Goal: Find specific page/section: Locate a particular part of the current website

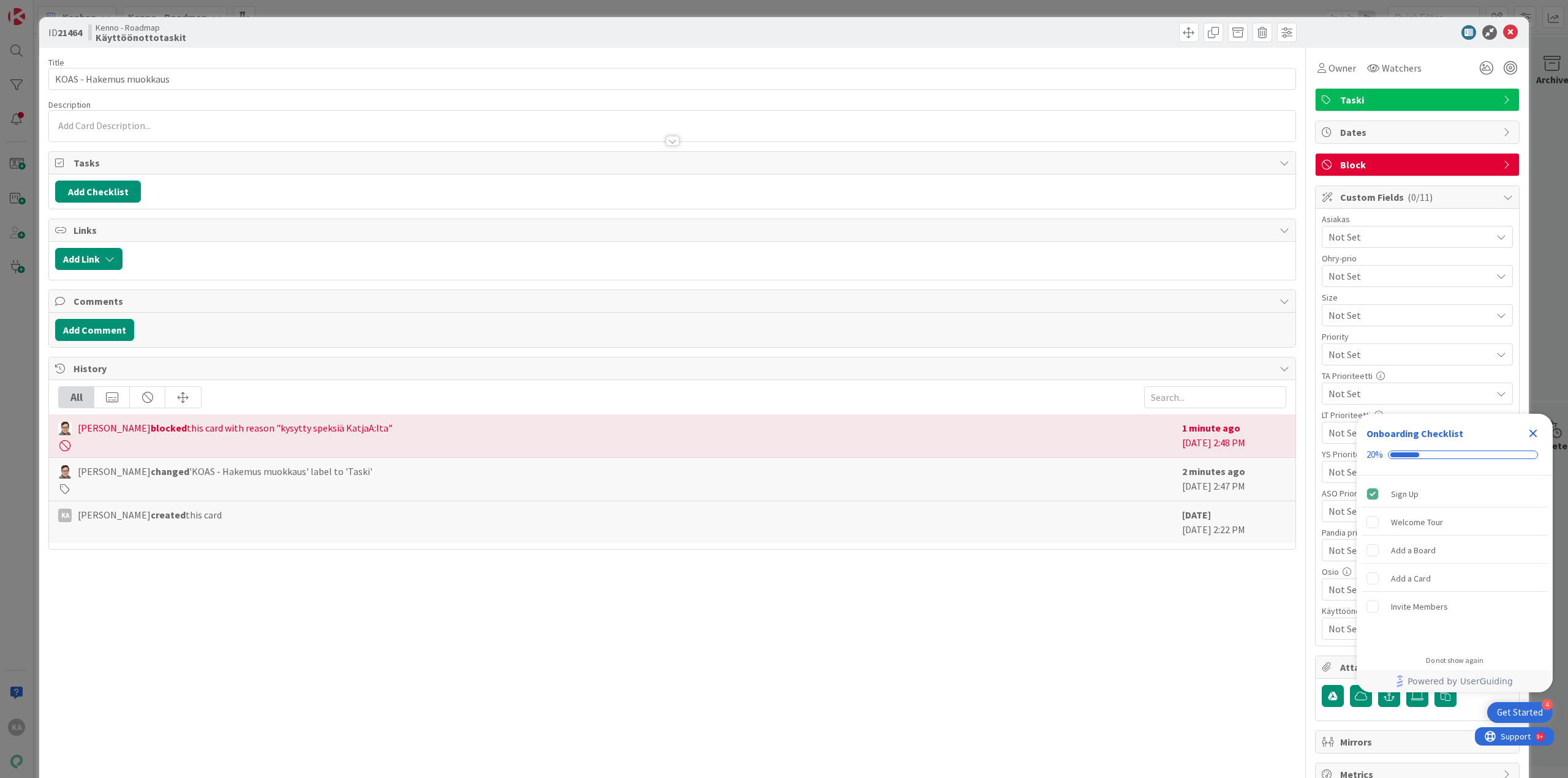
click at [667, 140] on div at bounding box center [673, 140] width 14 height 10
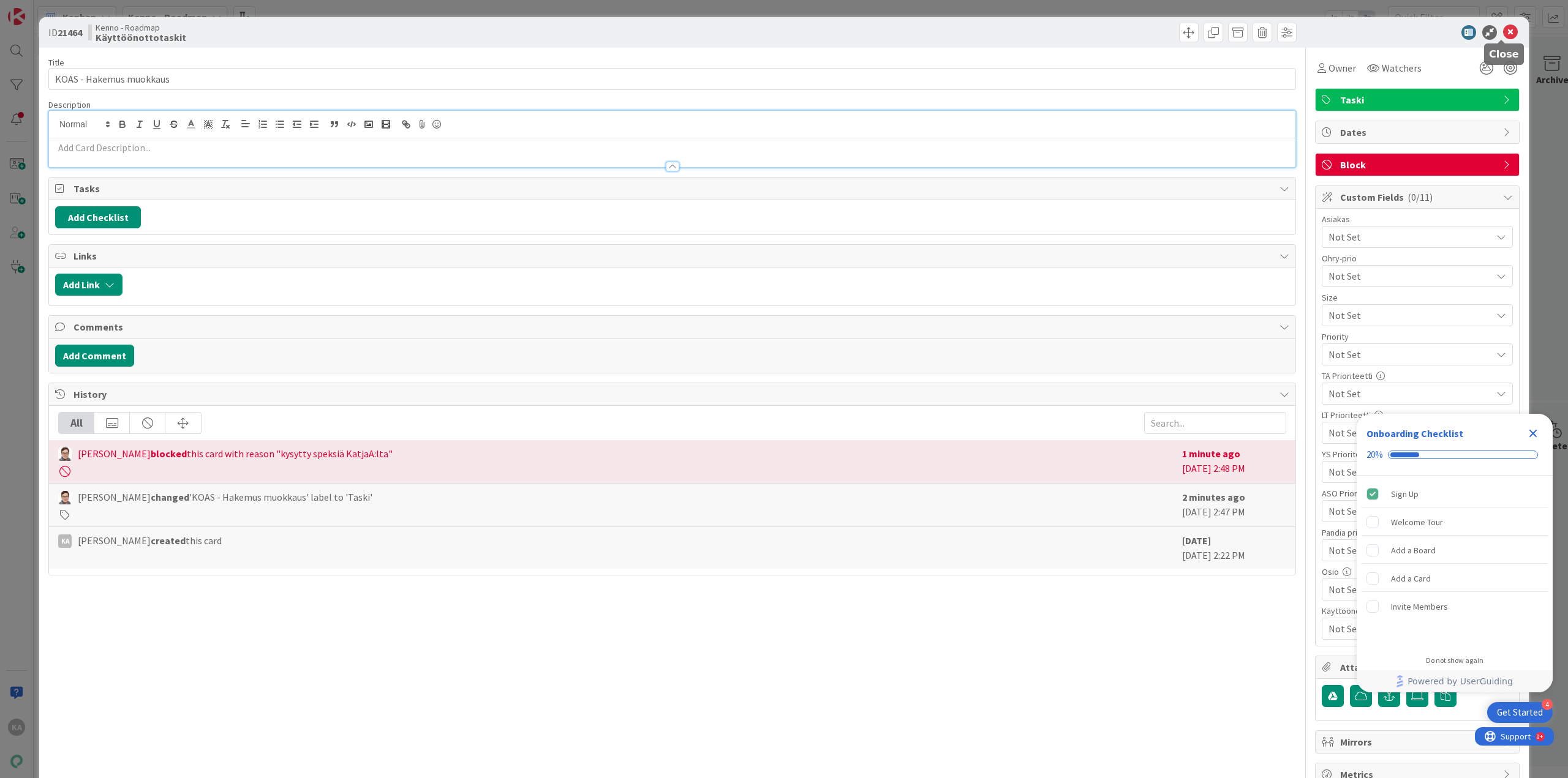
click at [1506, 32] on icon at bounding box center [1510, 32] width 14 height 14
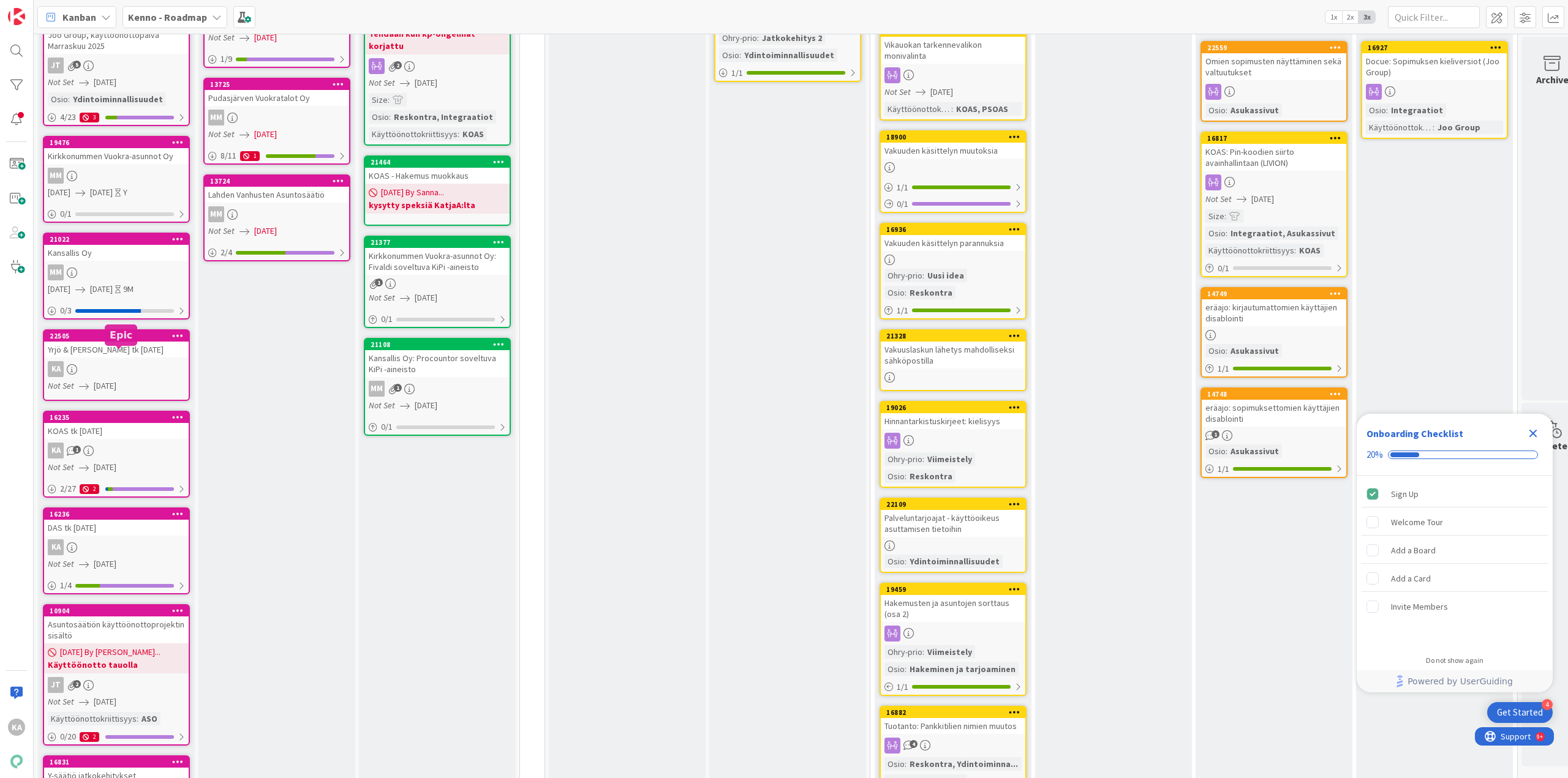
scroll to position [245, 0]
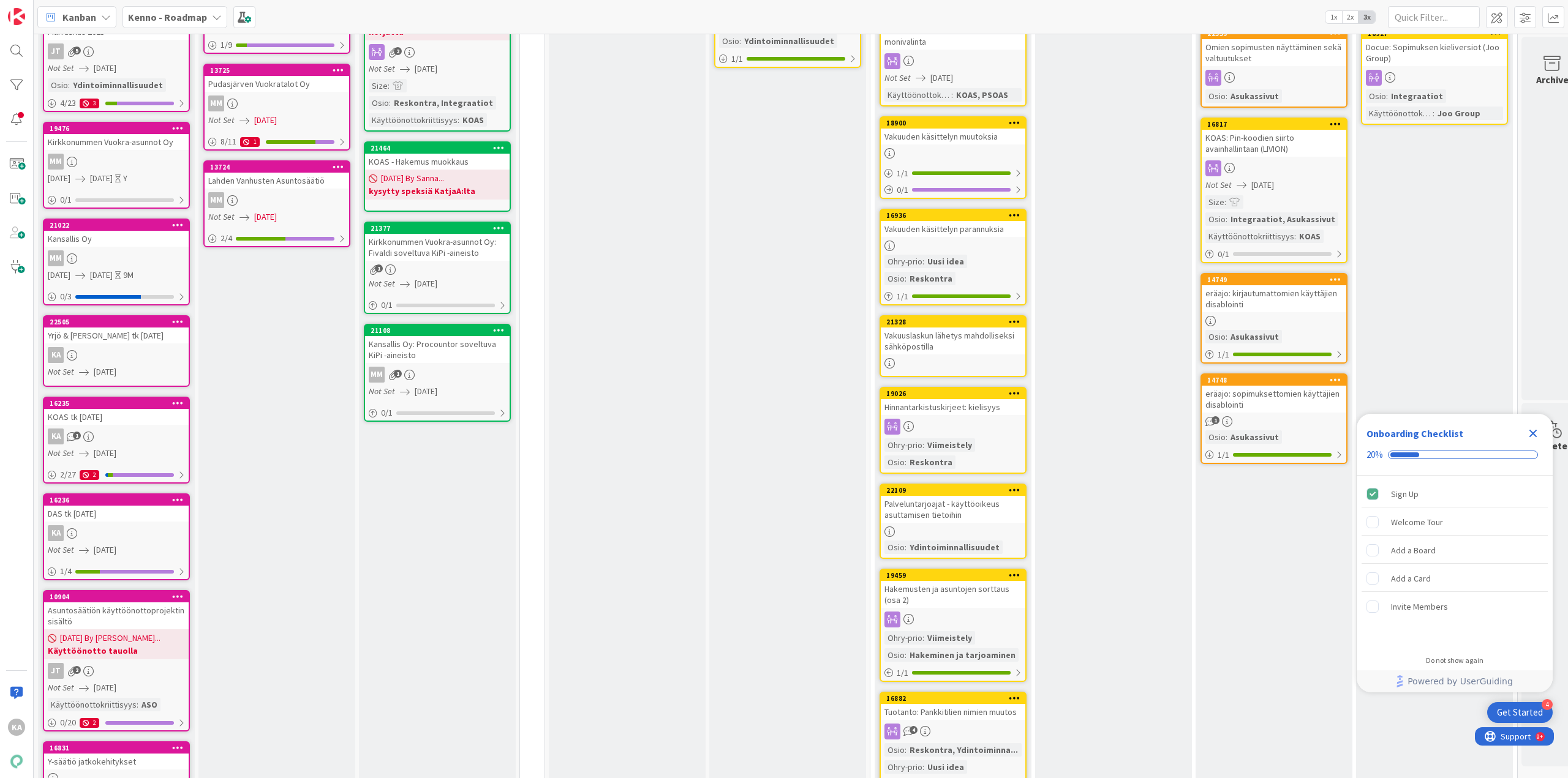
click at [140, 421] on div "KOAS tk 1.2.2026" at bounding box center [116, 417] width 144 height 16
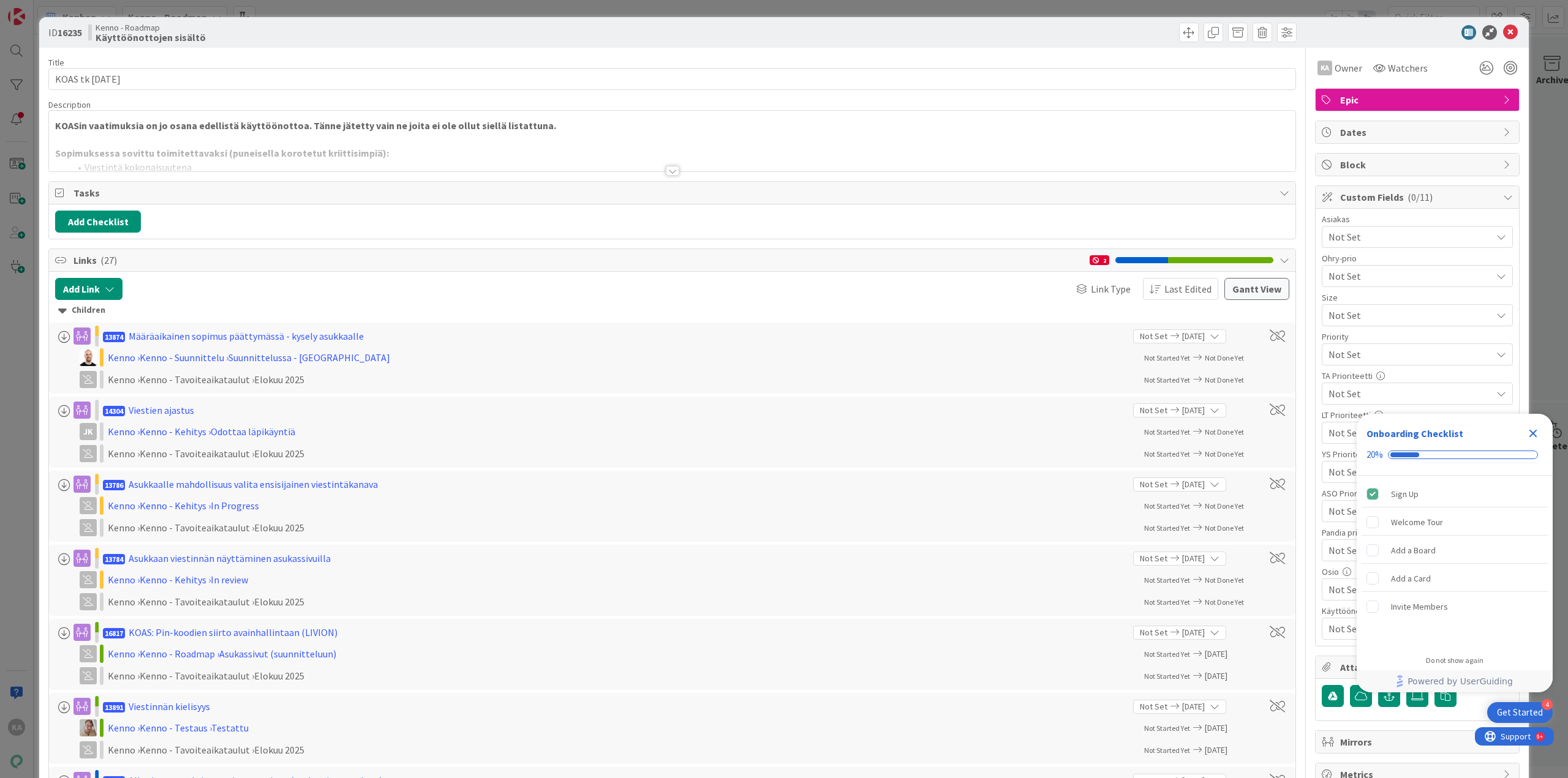
click at [676, 172] on div at bounding box center [672, 165] width 1247 height 14
click at [667, 169] on div at bounding box center [673, 170] width 14 height 10
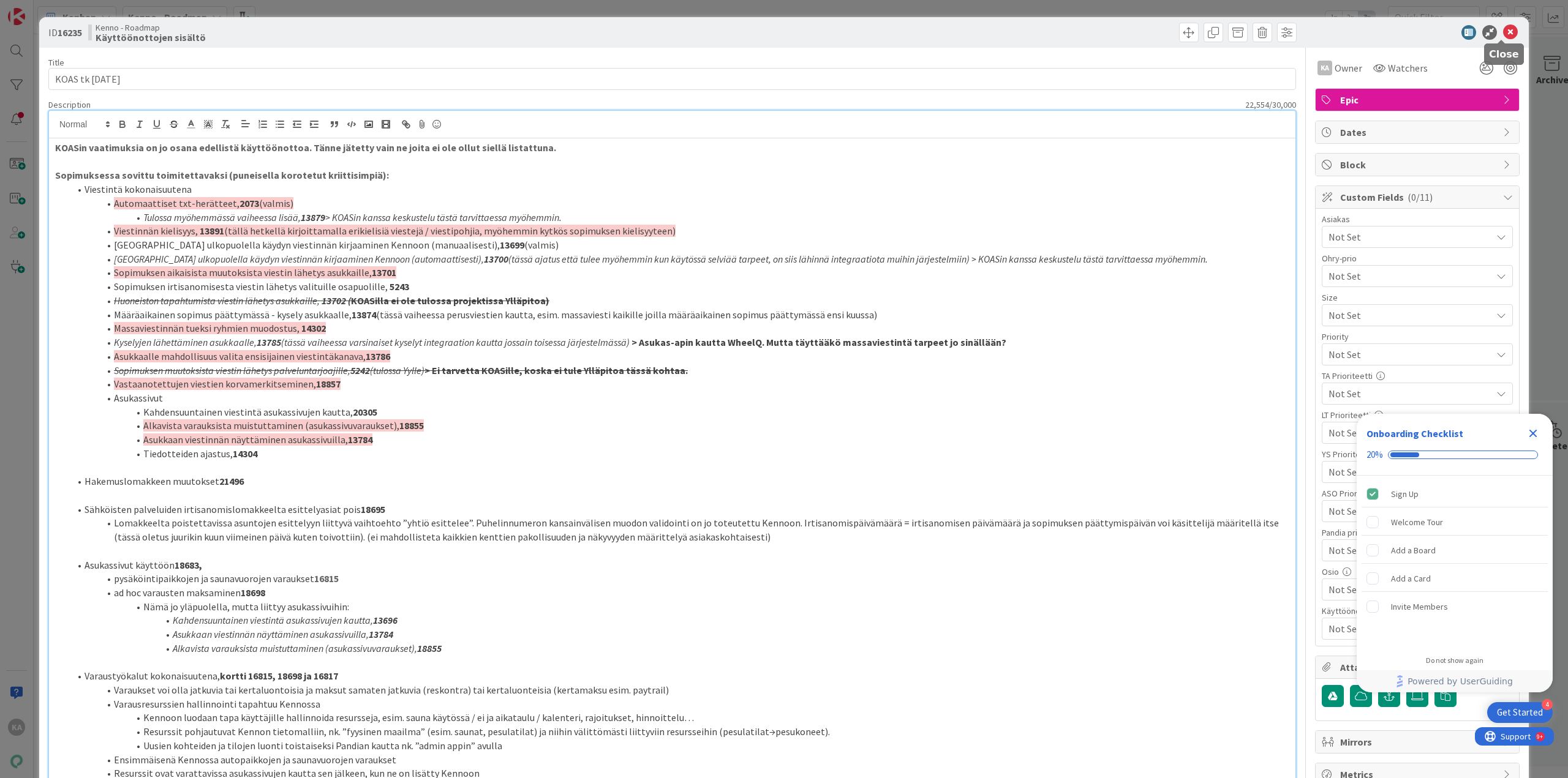
click at [1505, 33] on icon at bounding box center [1510, 32] width 14 height 14
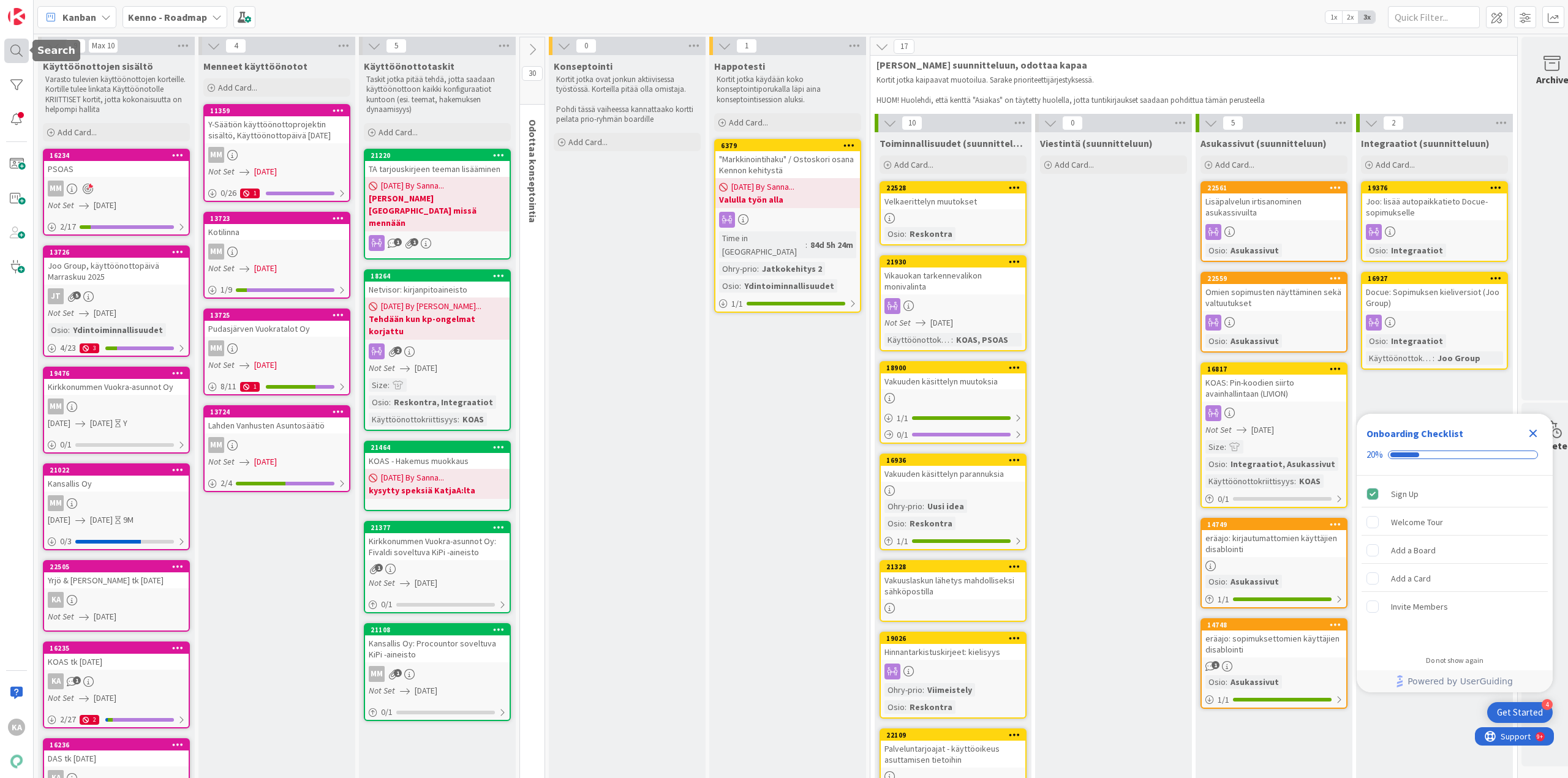
click at [13, 51] on div at bounding box center [16, 50] width 24 height 24
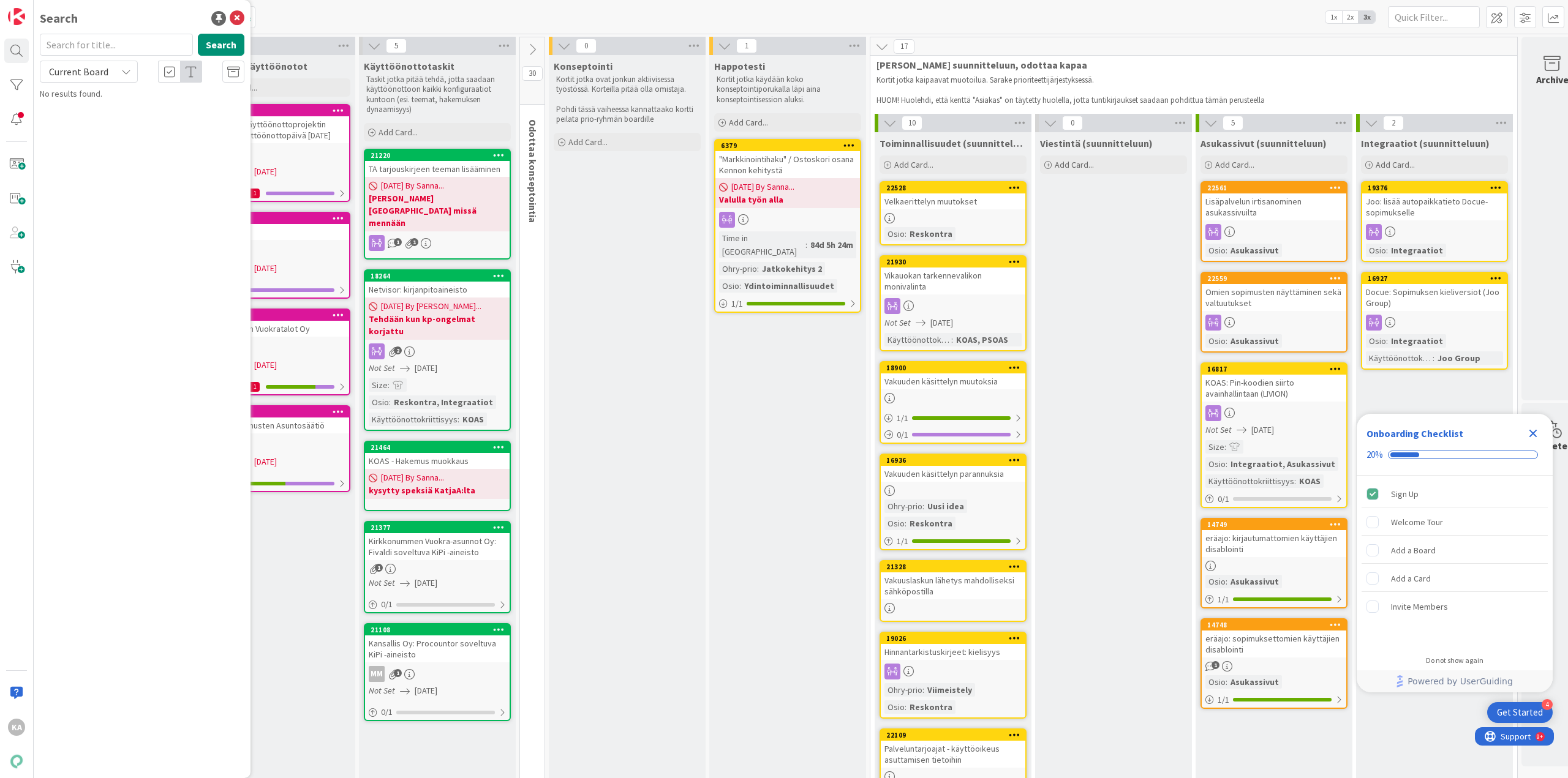
click at [113, 71] on div "Current Board" at bounding box center [88, 71] width 98 height 22
click at [92, 125] on span "All Boards" at bounding box center [110, 123] width 127 height 18
click at [104, 47] on input "text" at bounding box center [117, 45] width 153 height 22
type input "koas"
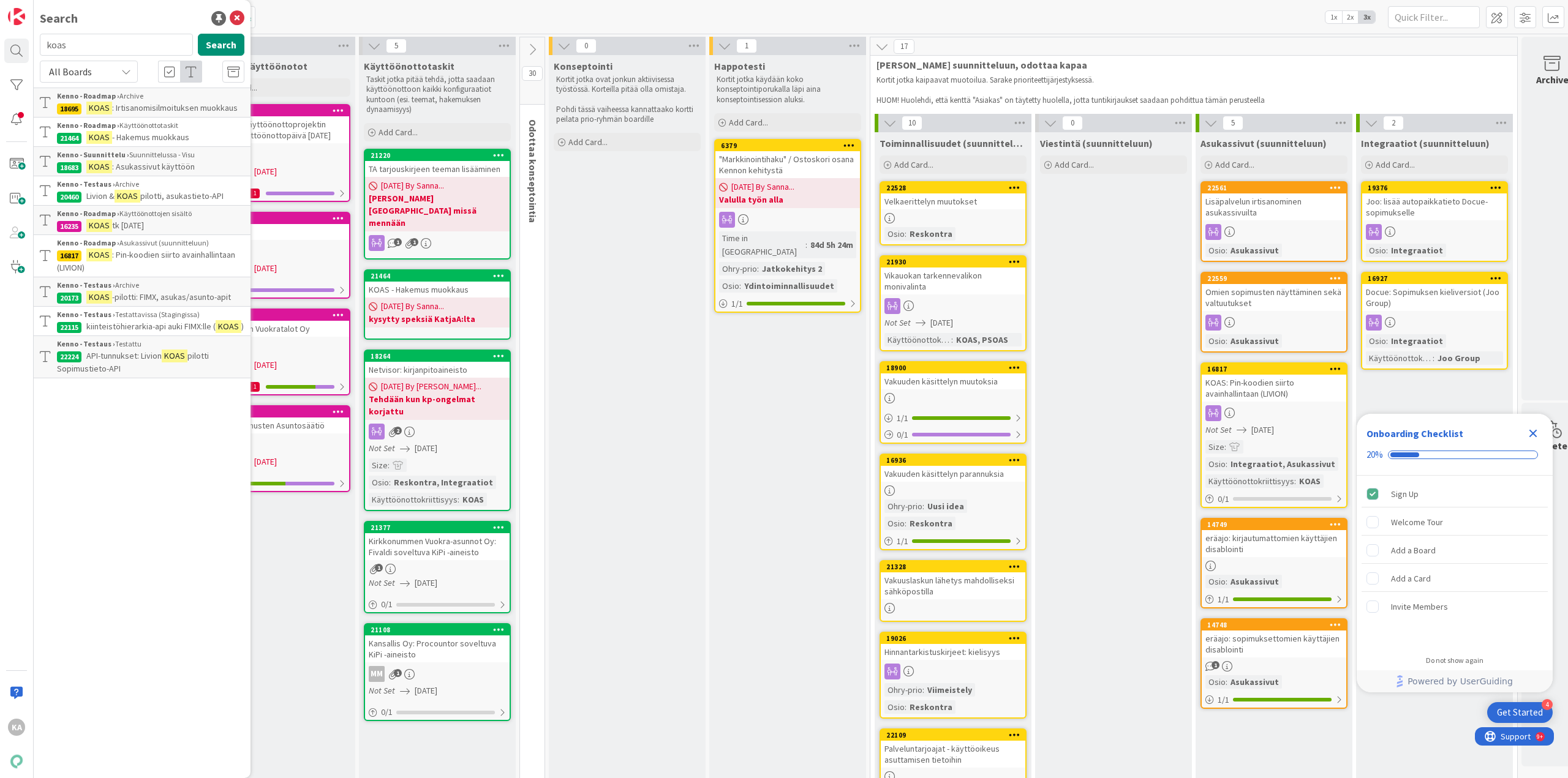
click at [154, 130] on div "Kenno - Roadmap › Käyttöönottotaskit" at bounding box center [151, 125] width 187 height 11
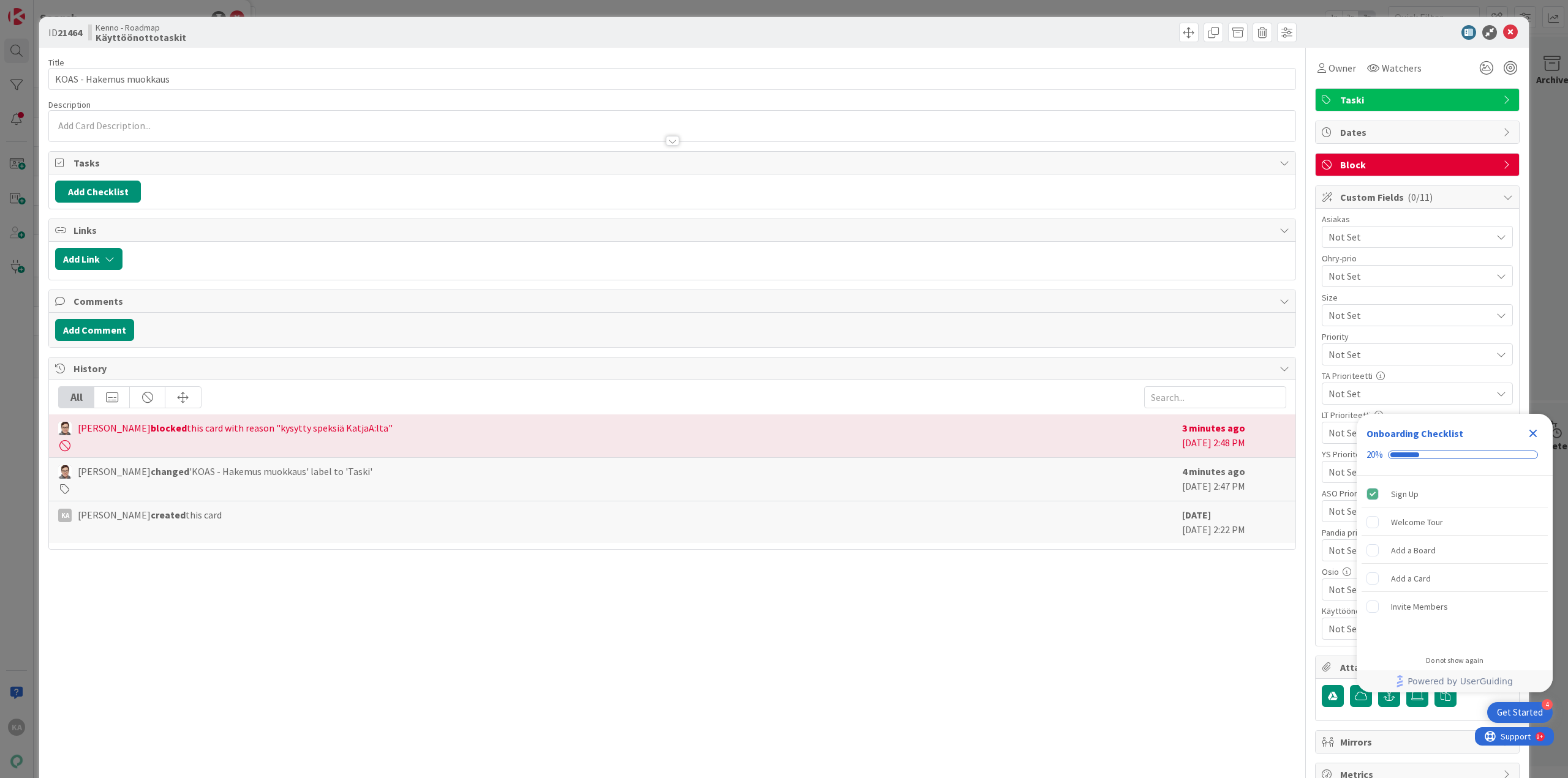
click at [672, 145] on div at bounding box center [673, 140] width 14 height 10
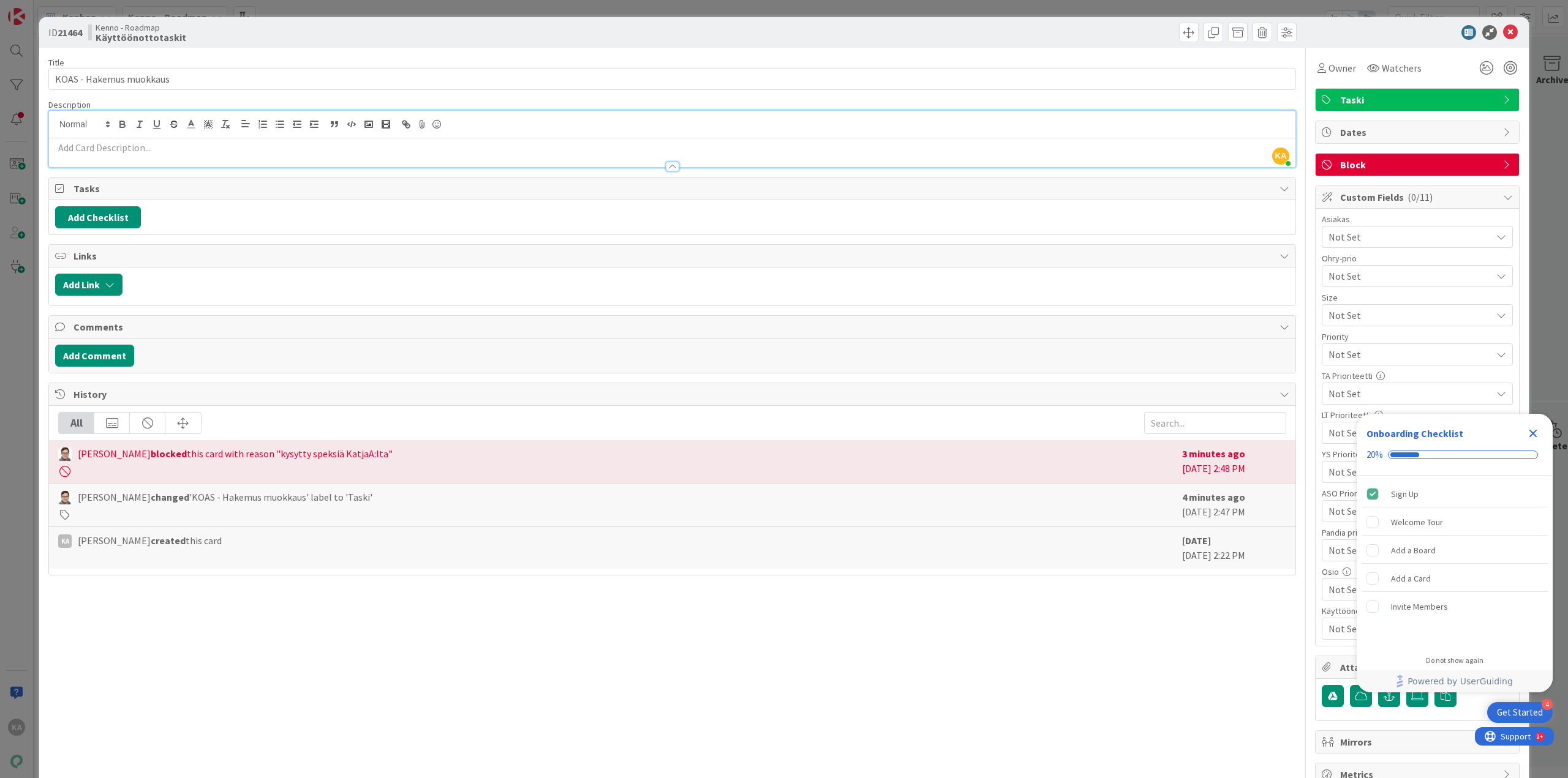
click at [669, 169] on div at bounding box center [673, 166] width 14 height 10
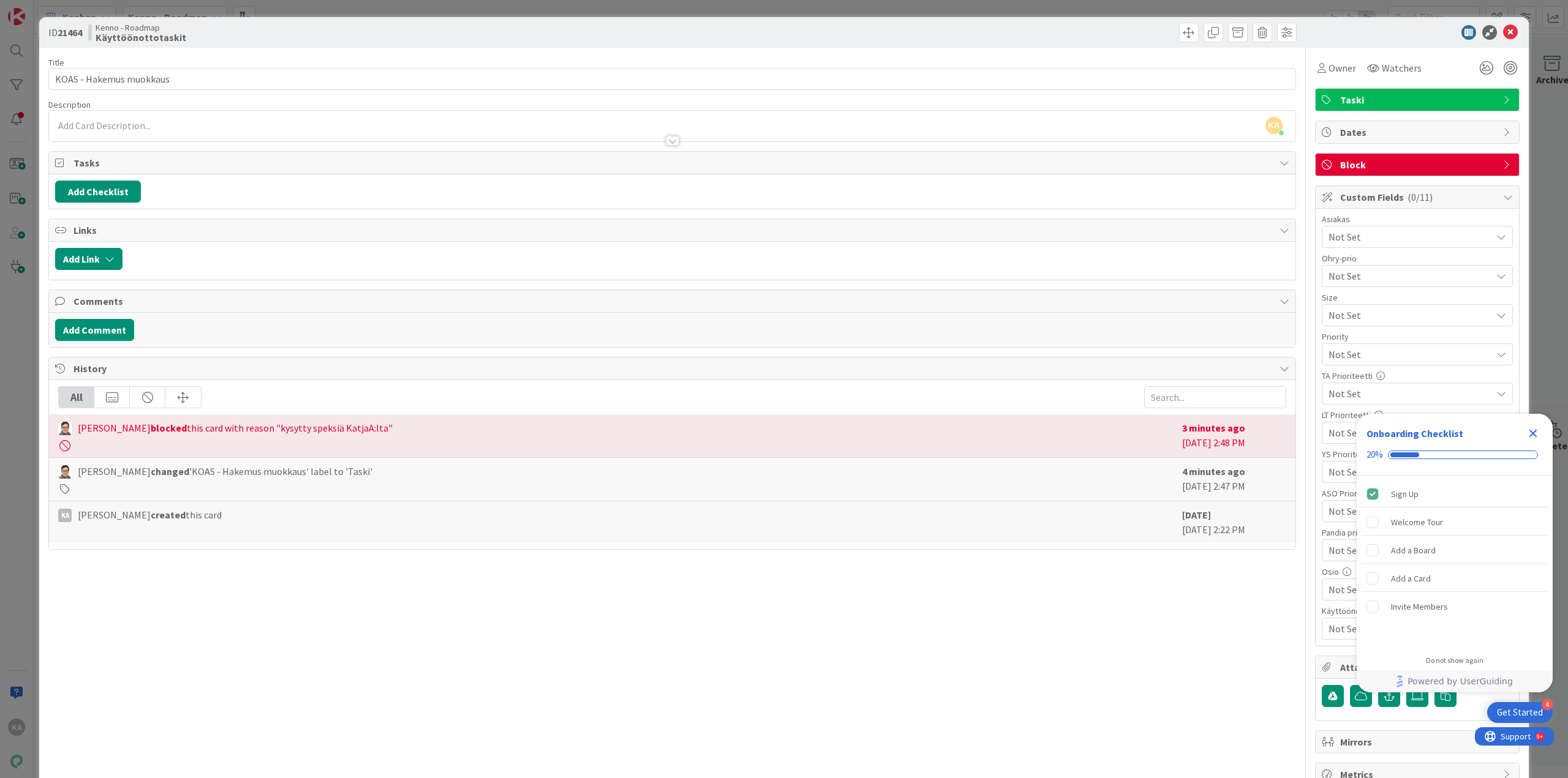
click at [666, 142] on div at bounding box center [673, 140] width 14 height 10
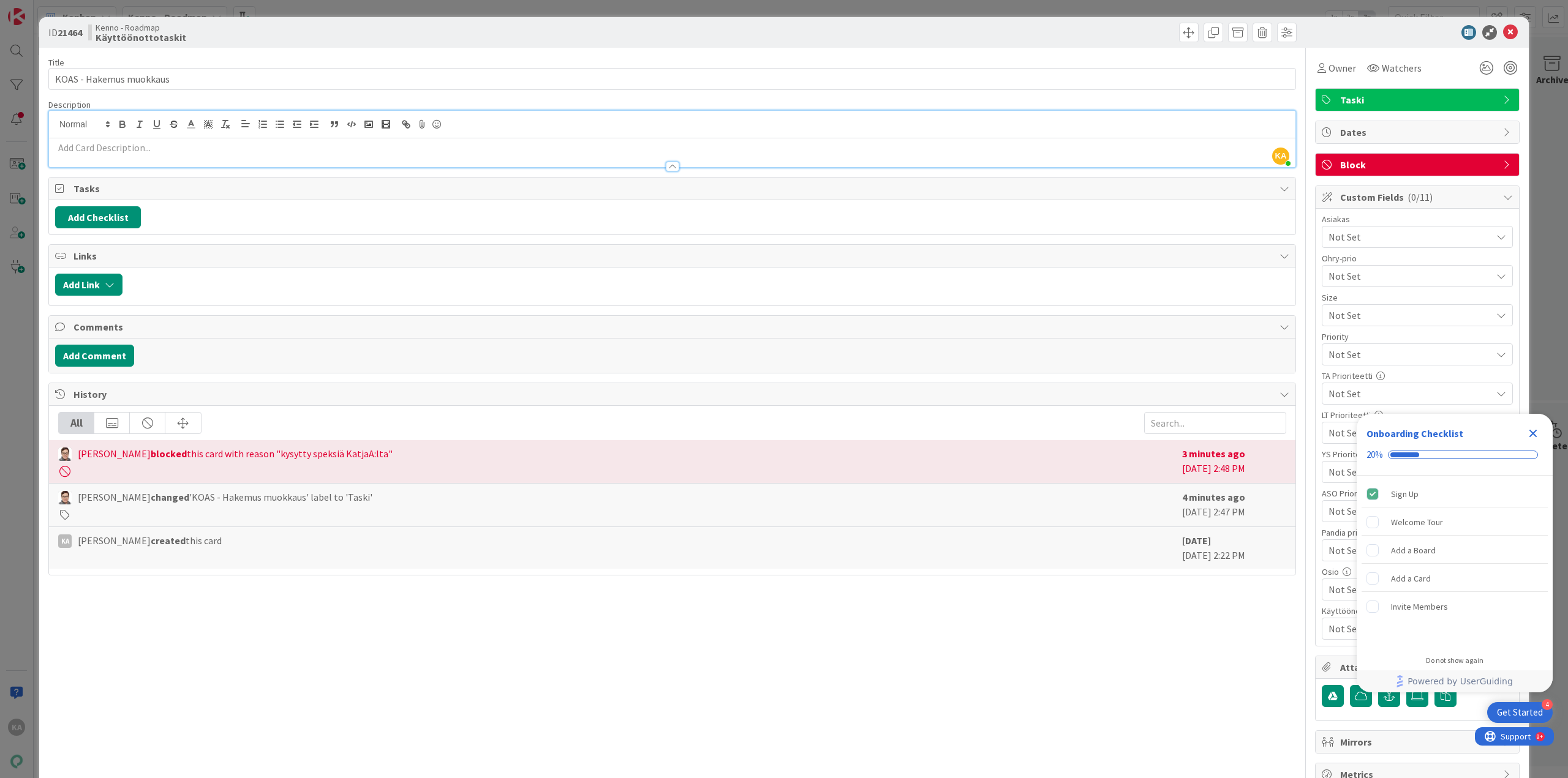
click at [63, 149] on p at bounding box center [672, 147] width 1234 height 14
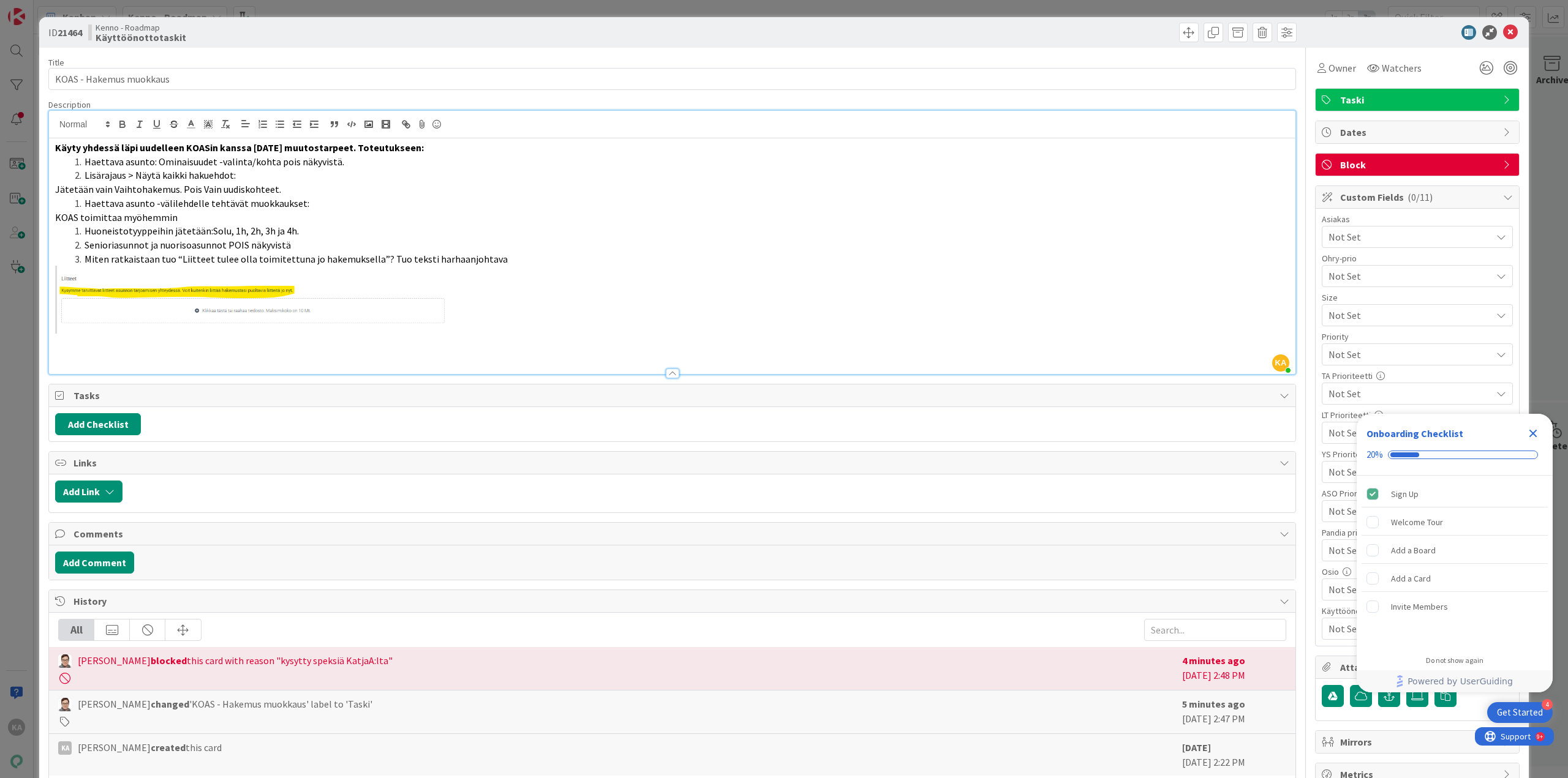
click at [428, 147] on p "Käyty yhdessä läpi uudelleen KOASin kanssa 27.5.2025 muutostarpeet. Toteutuksee…" at bounding box center [672, 147] width 1234 height 14
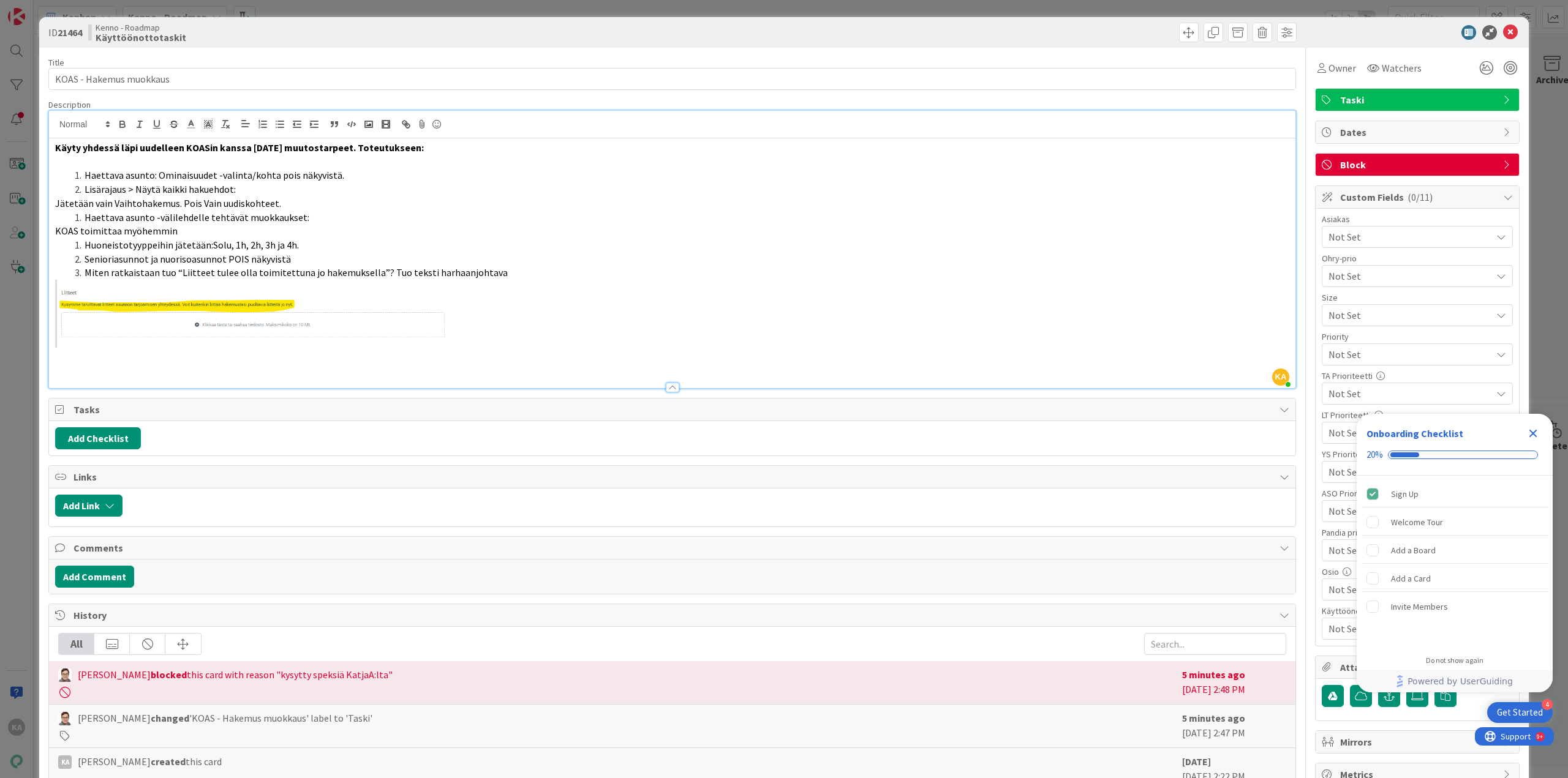
click at [365, 177] on li "Haettava asunto: Ominaisuudet -valinta/kohta pois näkyvistä." at bounding box center [680, 175] width 1219 height 14
click at [85, 218] on span at bounding box center [85, 217] width 0 height 14
click at [52, 229] on div "Käyty yhdessä läpi uudelleen KOASin kanssa 27.5.2025 muutostarpeet. Toteutuksee…" at bounding box center [672, 263] width 1246 height 250
click at [207, 229] on p "KOAS toimittaa myöhemmin" at bounding box center [672, 231] width 1234 height 14
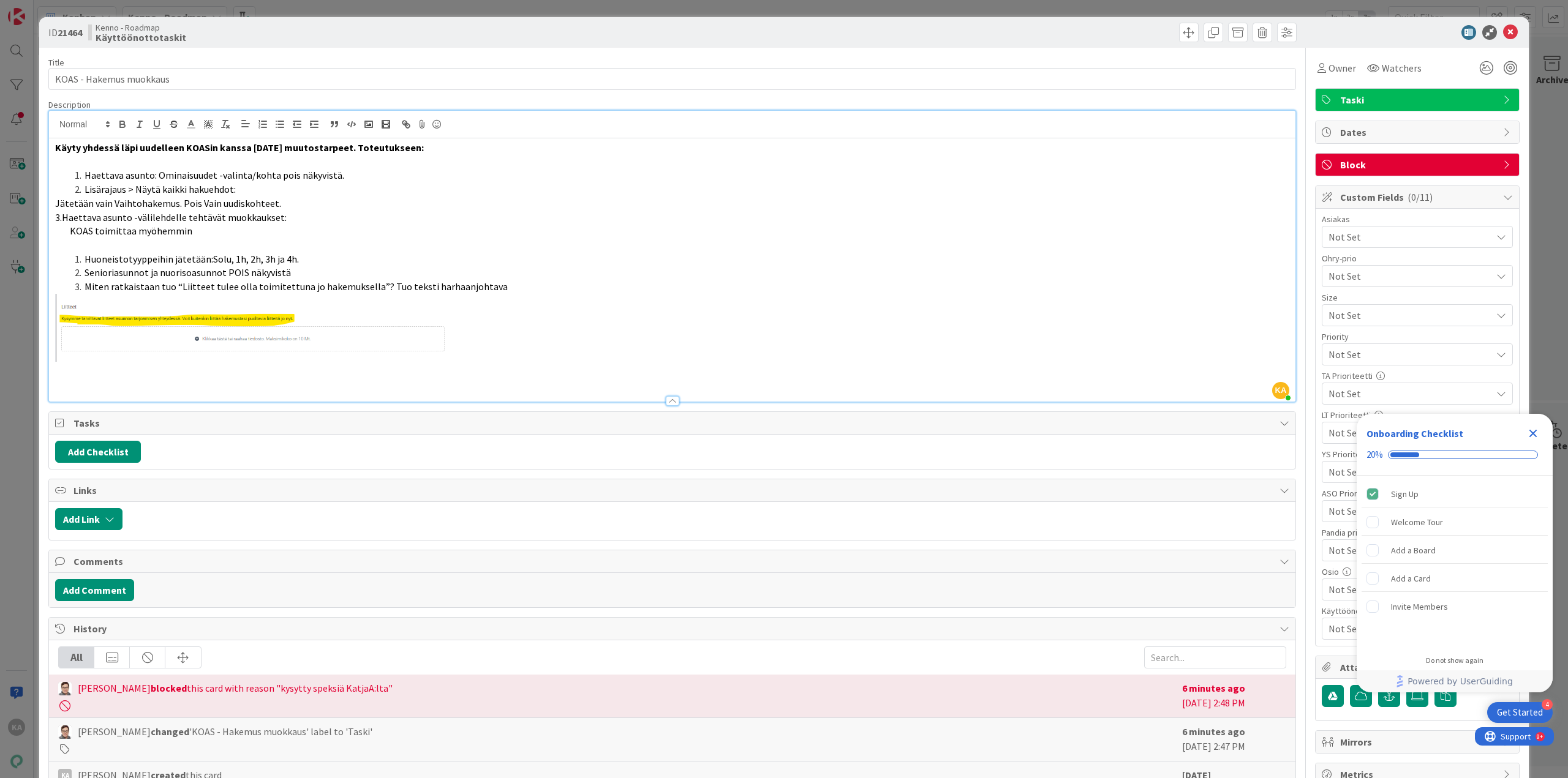
drag, startPoint x: 82, startPoint y: 259, endPoint x: 75, endPoint y: 259, distance: 7.0
click at [75, 259] on li "Huoneistotyyppeihin jätetään:Solu, 1h, 2h, 3h ja 4h." at bounding box center [680, 259] width 1219 height 14
click at [85, 255] on span "Huoneistotyyppeihin jätetään:Solu, 1h, 2h, 3h ja 4h." at bounding box center [191, 259] width 214 height 12
click at [85, 255] on span "Huoneistotyyppeihin jätetään:Solu, 1h, 2h, 3h ja 4h." at bounding box center [191, 259] width 214 height 12
click at [83, 256] on li "Huoneistotyyppeihin jätetään:Solu, 1h, 2h, 3h ja 4h." at bounding box center [680, 259] width 1219 height 14
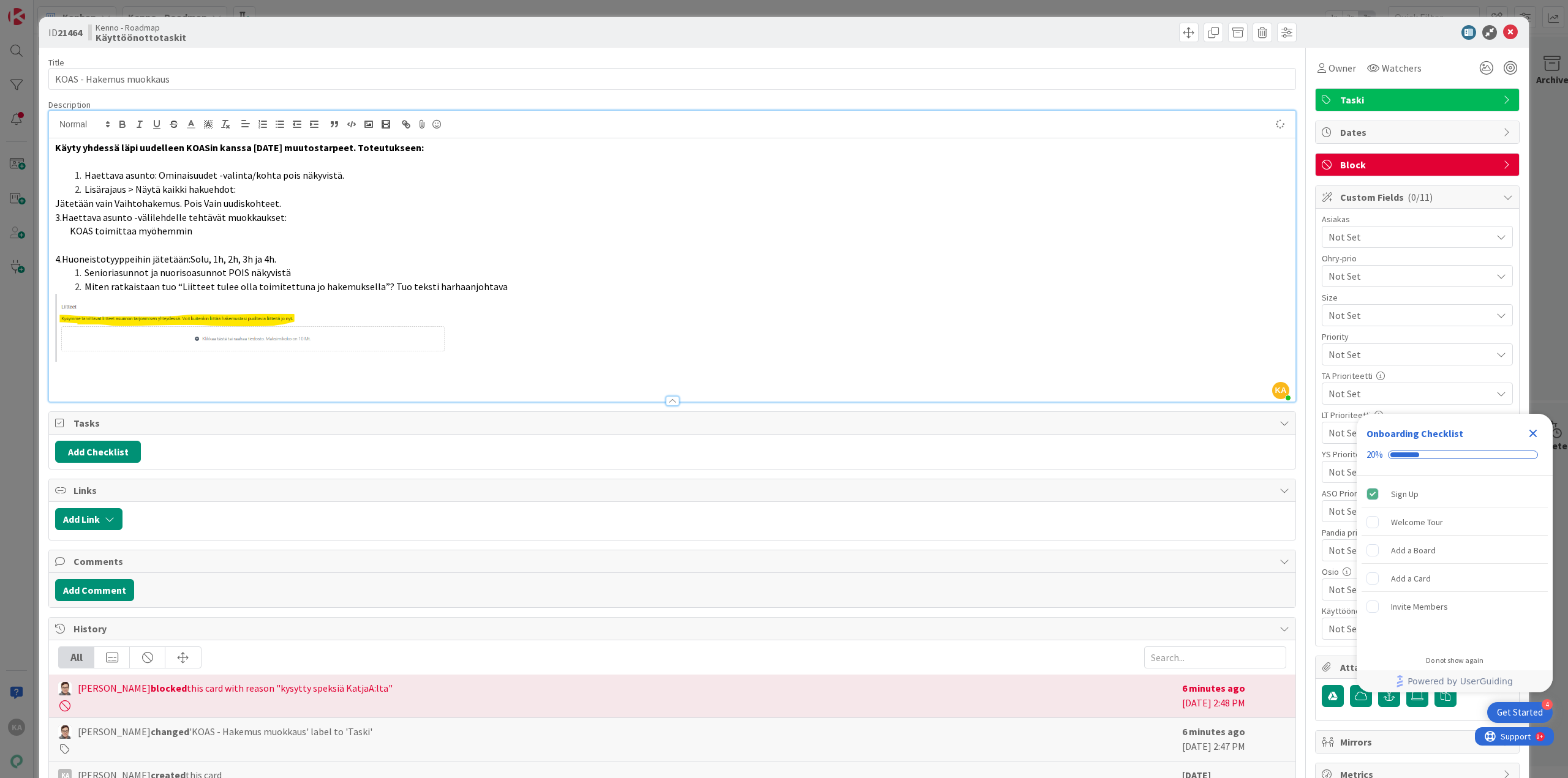
click at [81, 271] on li "Senioriasunnot ja nuorisoasunnot POIS näkyvistä" at bounding box center [680, 272] width 1219 height 14
click at [87, 289] on span "Miten ratkaistaan tuo “Liitteet tulee olla toimitettuna jo hakemuksella”? Tuo t…" at bounding box center [296, 286] width 423 height 12
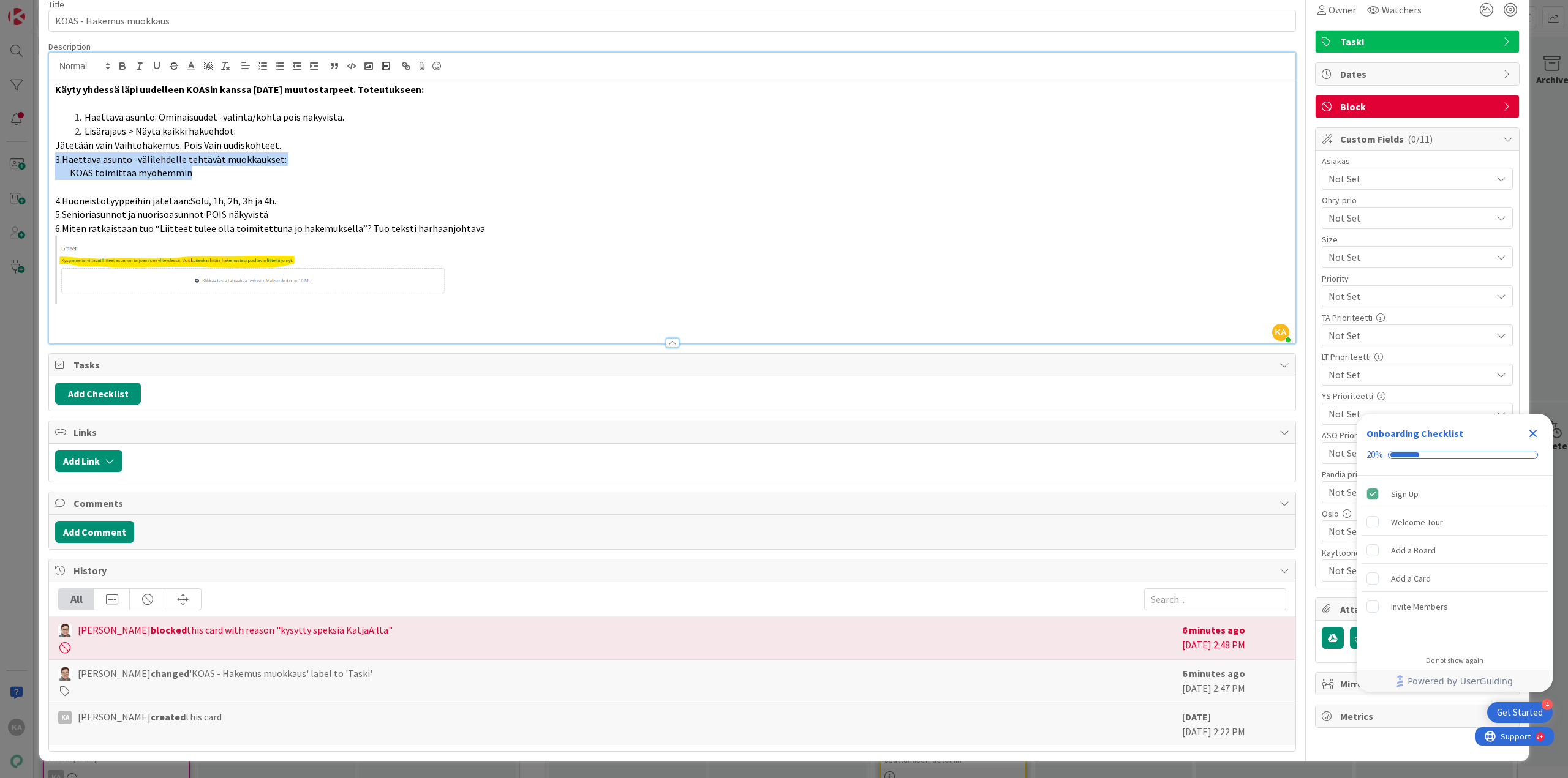
drag, startPoint x: 193, startPoint y: 172, endPoint x: 49, endPoint y: 159, distance: 144.6
click at [49, 159] on div "Käyty yhdessä läpi uudelleen KOASin kanssa 27.5.2025 muutostarpeet. Toteutuksee…" at bounding box center [672, 212] width 1246 height 263
copy div "3.Haettava asunto -välilehdelle tehtävät muokkaukset: KOAS toimittaa myöhemmin"
click at [138, 67] on icon "button" at bounding box center [140, 66] width 11 height 11
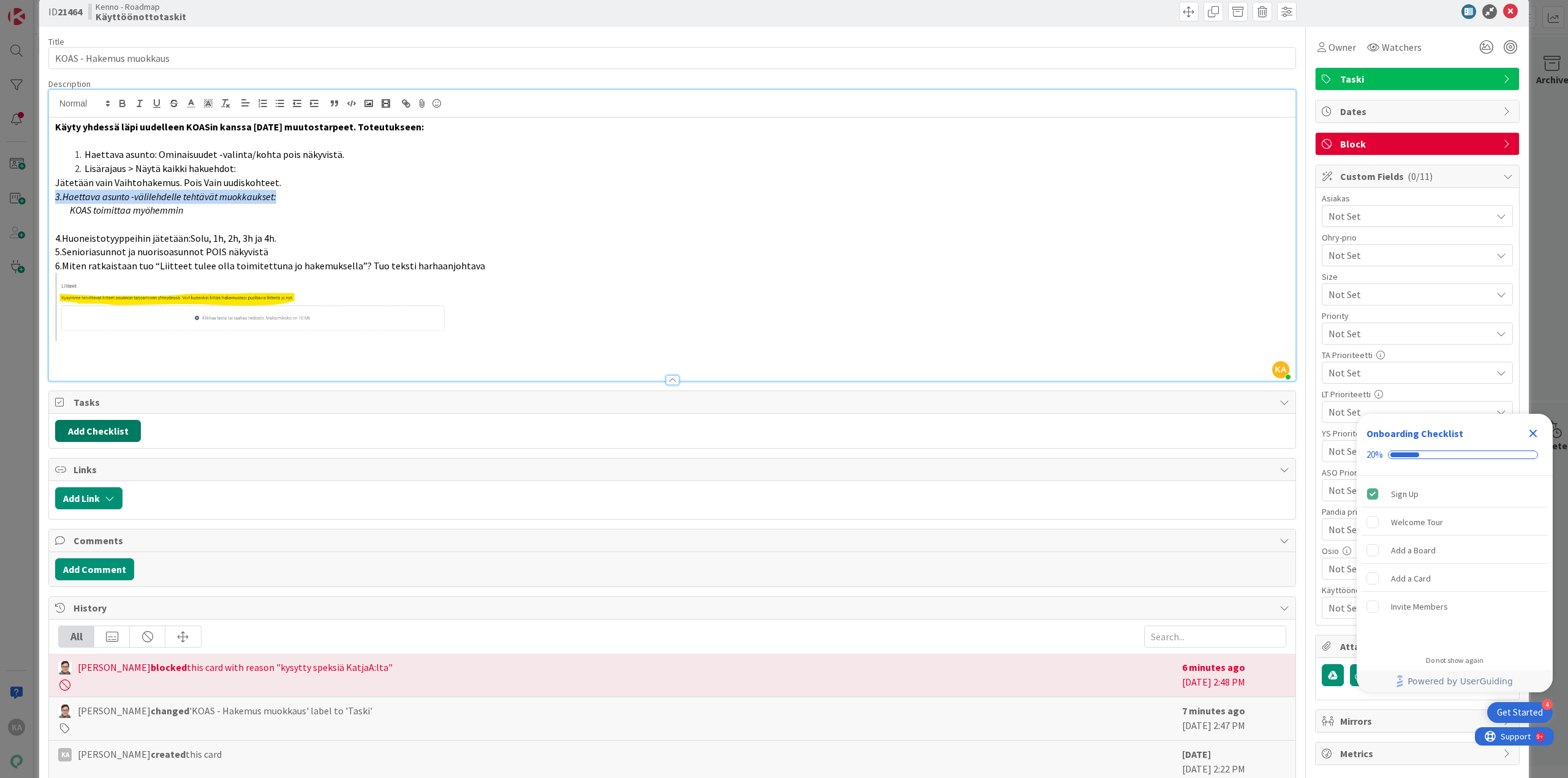
scroll to position [0, 0]
